Goal: Information Seeking & Learning: Learn about a topic

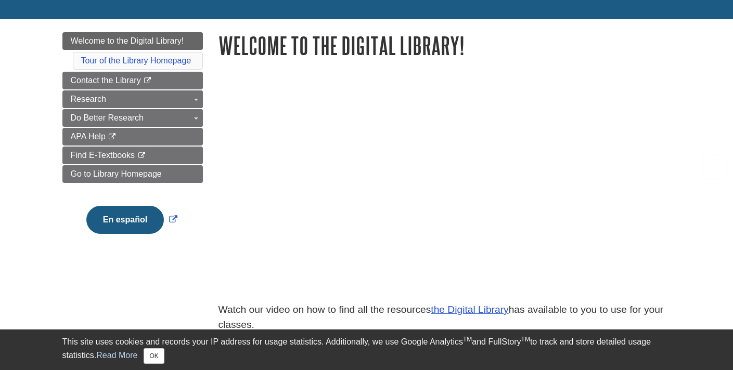
scroll to position [139, 0]
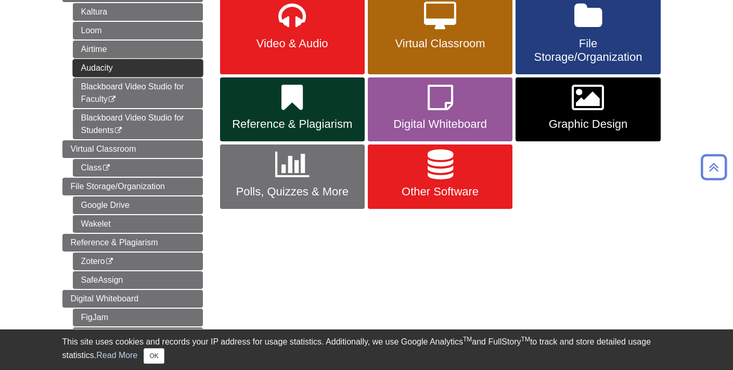
scroll to position [186, 0]
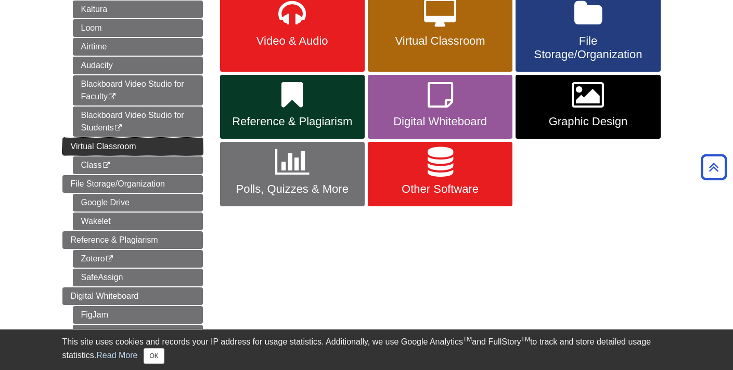
click at [141, 144] on link "Virtual Classroom" at bounding box center [132, 147] width 140 height 18
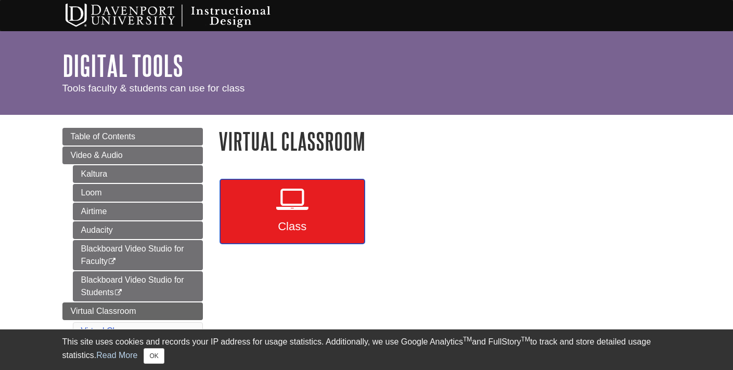
click at [345, 215] on link "Class" at bounding box center [292, 211] width 145 height 64
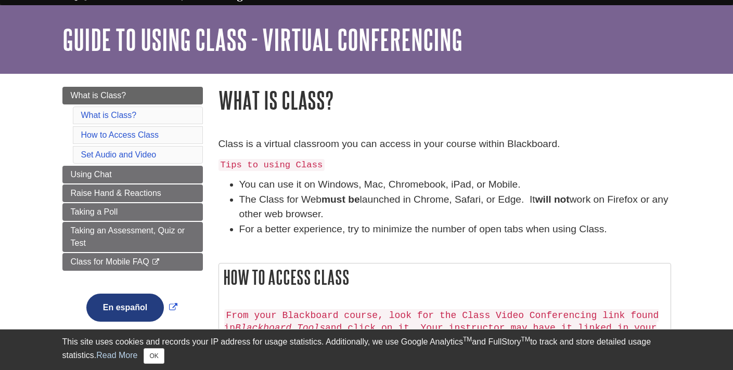
scroll to position [27, 0]
